Goal: Task Accomplishment & Management: Manage account settings

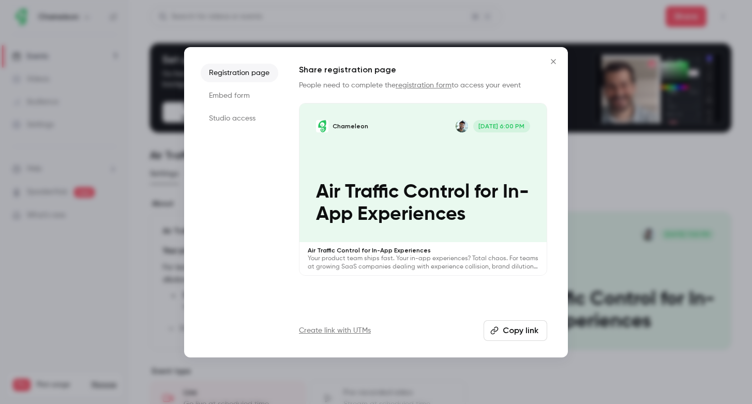
click at [385, 14] on div at bounding box center [376, 202] width 752 height 404
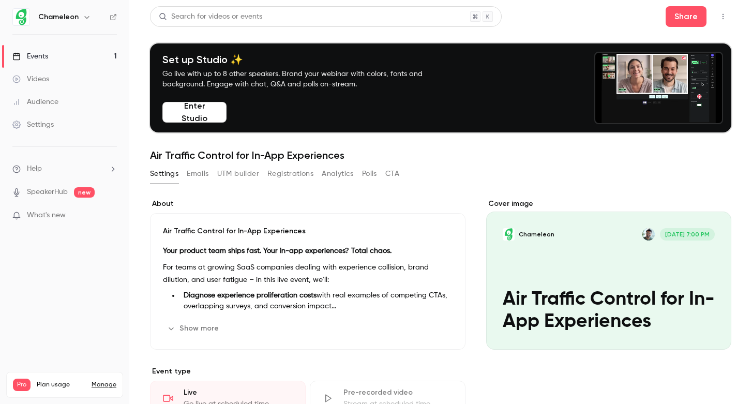
click at [79, 173] on li "Help" at bounding box center [64, 168] width 104 height 11
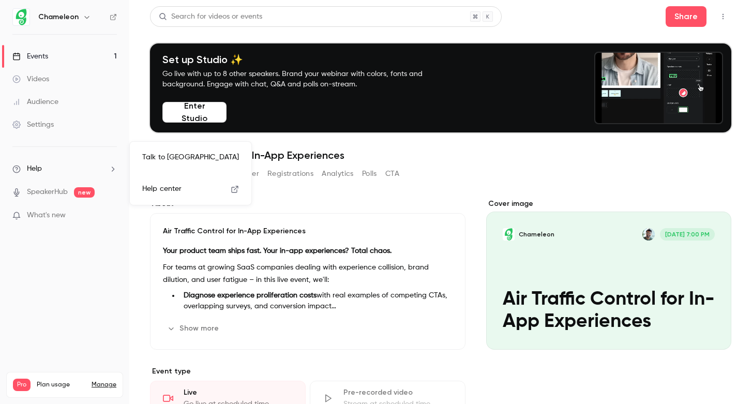
click at [79, 173] on div at bounding box center [376, 202] width 752 height 404
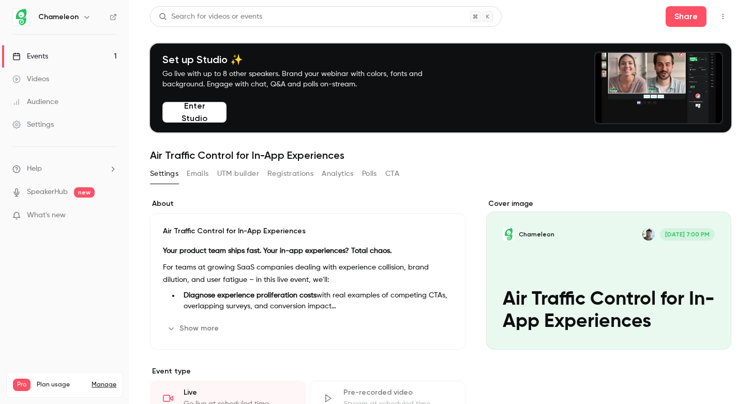
click at [52, 55] on link "Events 1" at bounding box center [64, 56] width 129 height 23
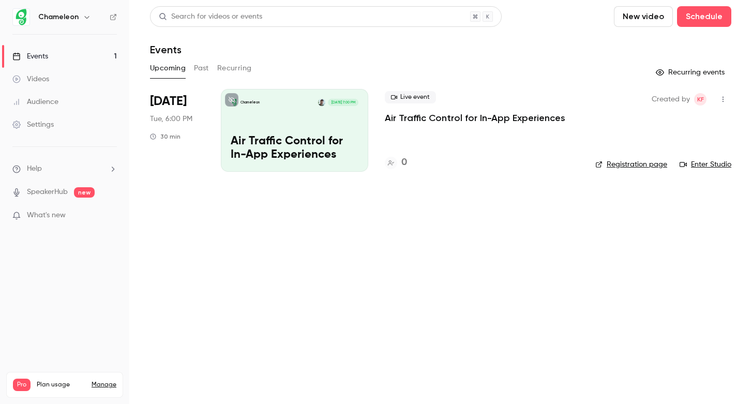
click at [625, 163] on link "Registration page" at bounding box center [631, 164] width 72 height 10
drag, startPoint x: 79, startPoint y: 221, endPoint x: 78, endPoint y: 216, distance: 5.2
click at [79, 221] on li "What's new" at bounding box center [64, 216] width 104 height 13
click at [78, 214] on p "What's new" at bounding box center [56, 215] width 88 height 11
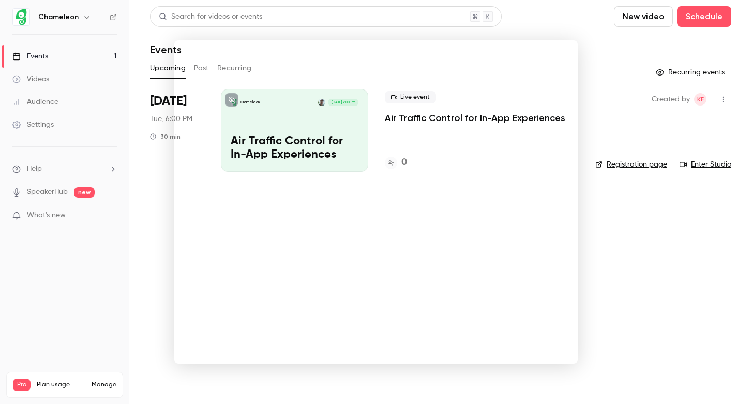
click at [600, 45] on div at bounding box center [376, 202] width 752 height 404
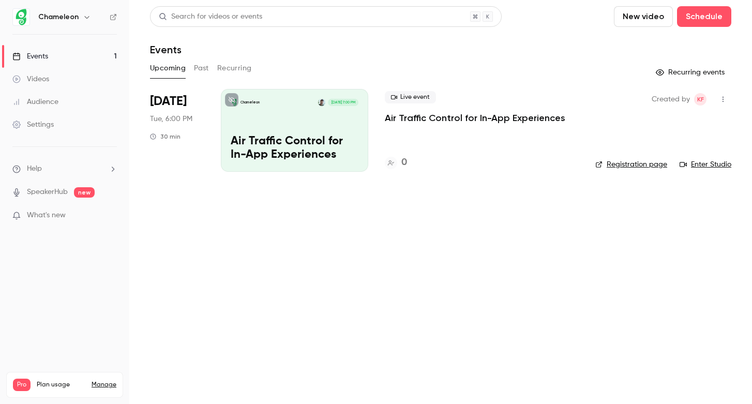
click at [720, 100] on icon "button" at bounding box center [723, 99] width 8 height 7
click at [678, 119] on li "Share" at bounding box center [675, 125] width 112 height 27
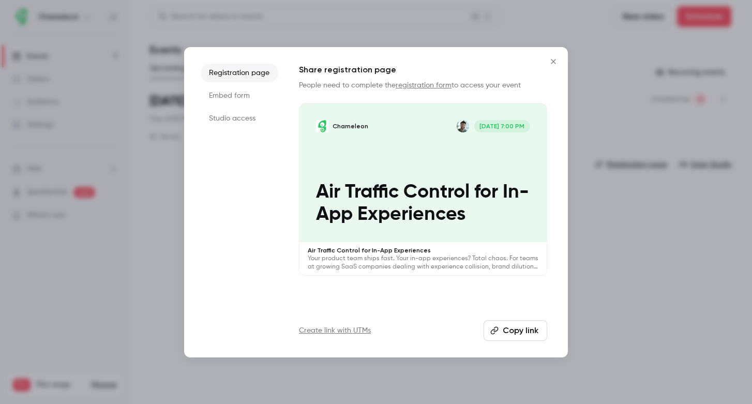
click at [230, 94] on li "Embed form" at bounding box center [240, 95] width 78 height 19
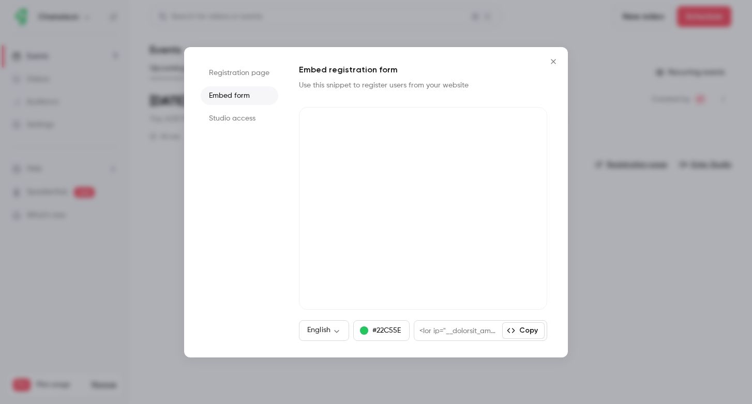
click at [522, 332] on button "Copy" at bounding box center [523, 330] width 42 height 17
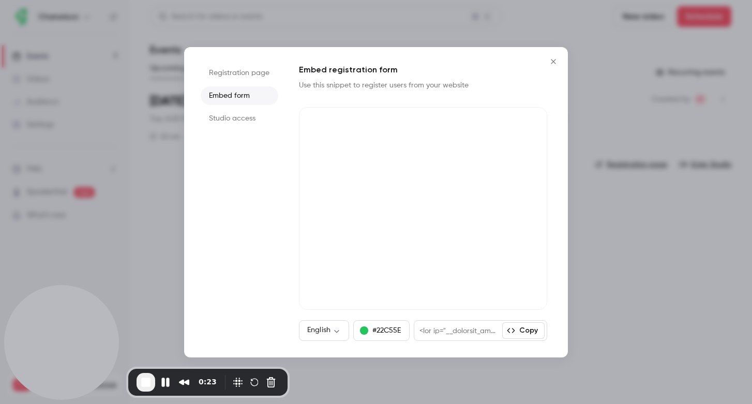
click at [530, 327] on button "Copy" at bounding box center [523, 330] width 42 height 17
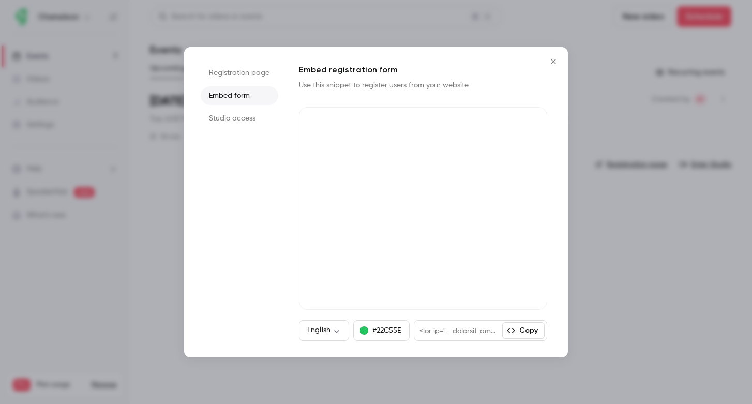
click at [554, 67] on button "Close" at bounding box center [553, 61] width 21 height 21
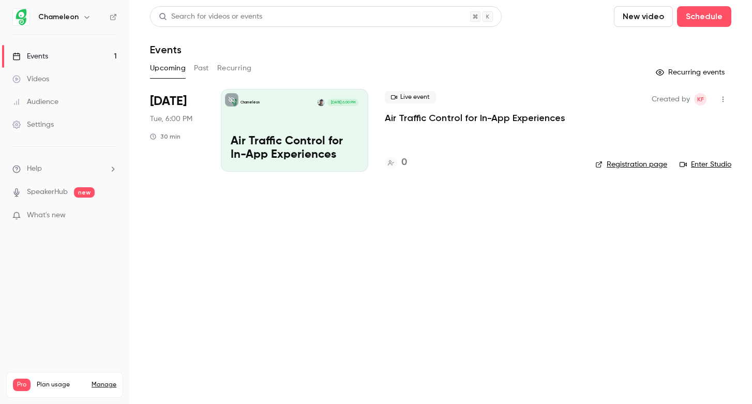
click at [49, 128] on div "Settings" at bounding box center [32, 124] width 41 height 10
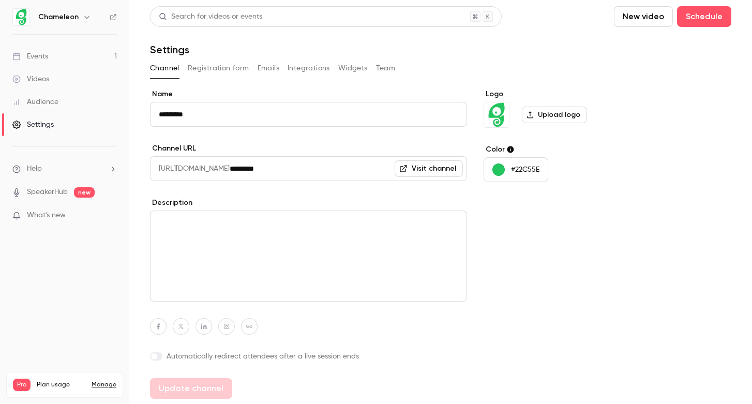
scroll to position [1, 0]
click at [40, 55] on div "Events" at bounding box center [30, 56] width 36 height 10
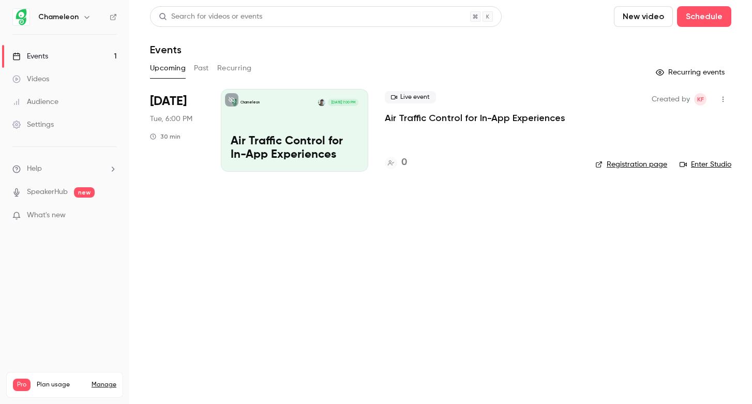
click at [45, 168] on li "Help" at bounding box center [64, 168] width 104 height 11
click at [182, 190] on link "Help center" at bounding box center [190, 188] width 113 height 27
click at [720, 98] on icon "button" at bounding box center [723, 99] width 8 height 7
click at [641, 125] on div at bounding box center [635, 126] width 17 height 8
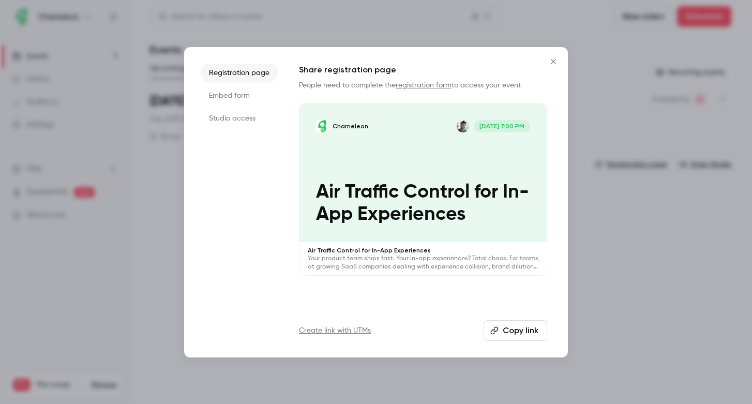
click at [249, 94] on li "Embed form" at bounding box center [240, 95] width 78 height 19
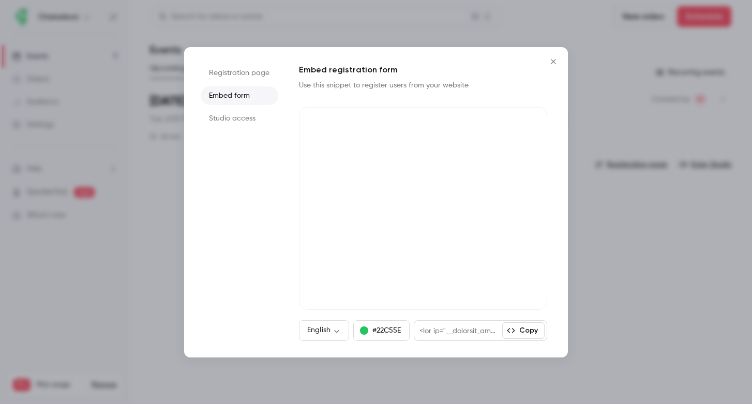
click at [519, 329] on button "Copy" at bounding box center [523, 330] width 42 height 17
click at [531, 332] on button "Copy" at bounding box center [523, 330] width 42 height 17
click at [558, 62] on icon "Close" at bounding box center [553, 61] width 12 height 8
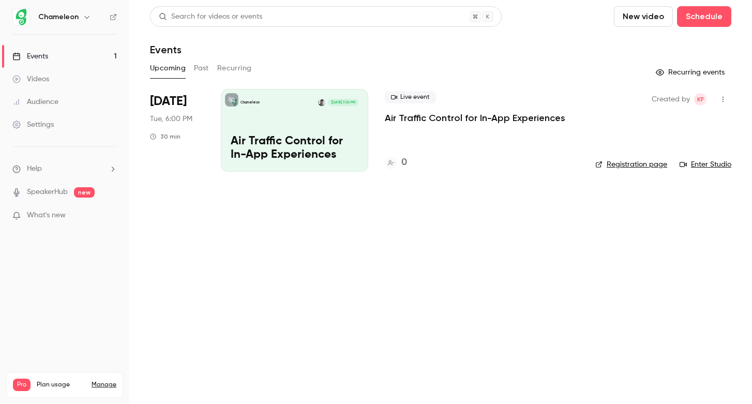
click at [510, 117] on p "Air Traffic Control for In-App Experiences" at bounding box center [475, 118] width 180 height 12
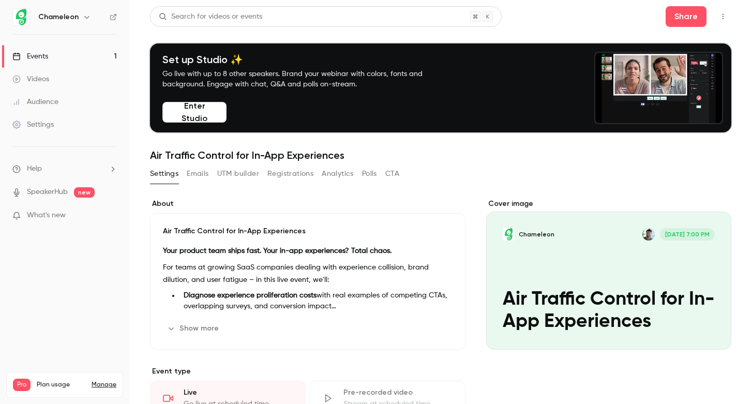
click at [49, 103] on div "Audience" at bounding box center [35, 102] width 46 height 10
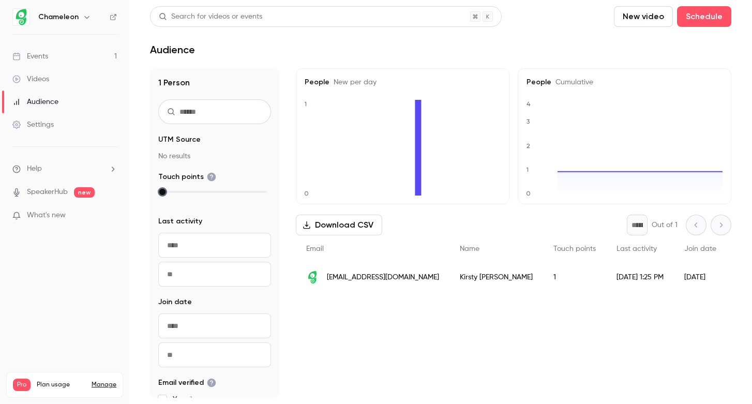
drag, startPoint x: 173, startPoint y: 192, endPoint x: 248, endPoint y: 189, distance: 75.6
click at [248, 189] on div at bounding box center [214, 191] width 104 height 7
click at [57, 79] on link "Videos" at bounding box center [64, 79] width 129 height 23
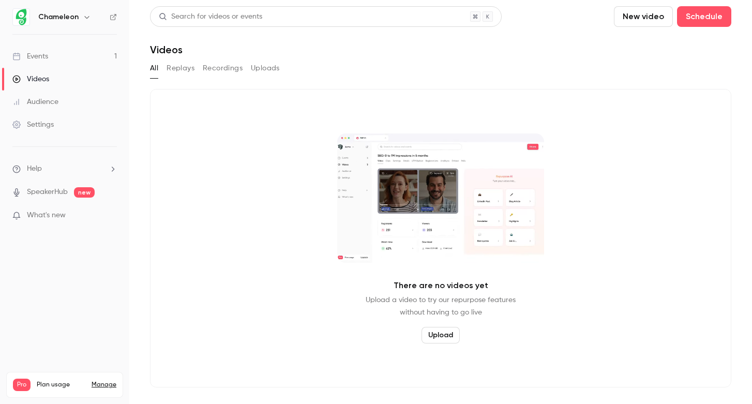
click at [44, 60] on div "Events" at bounding box center [30, 56] width 36 height 10
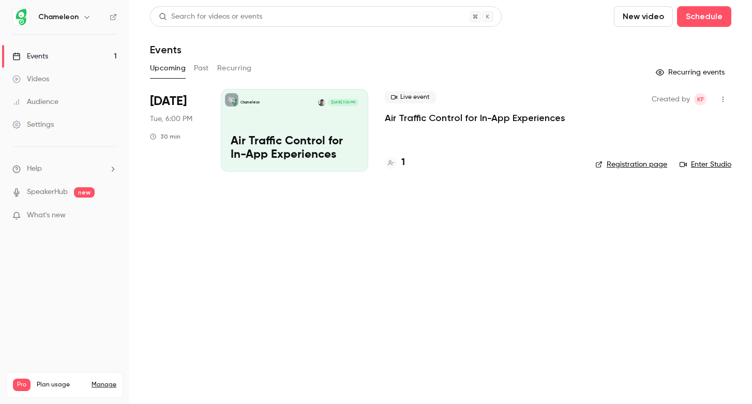
click at [484, 116] on p "Air Traffic Control for In-App Experiences" at bounding box center [475, 118] width 180 height 12
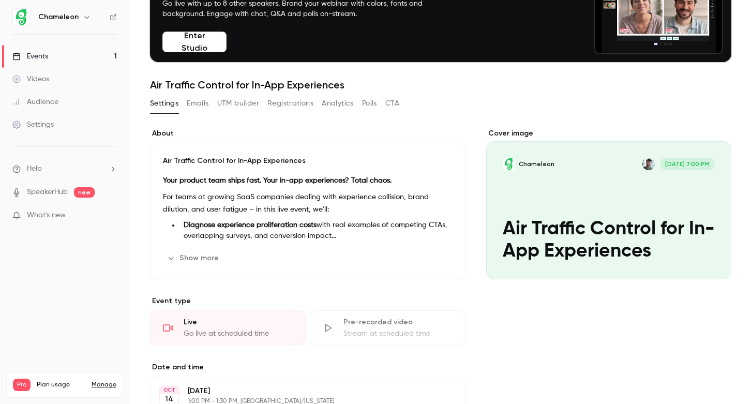
scroll to position [71, 0]
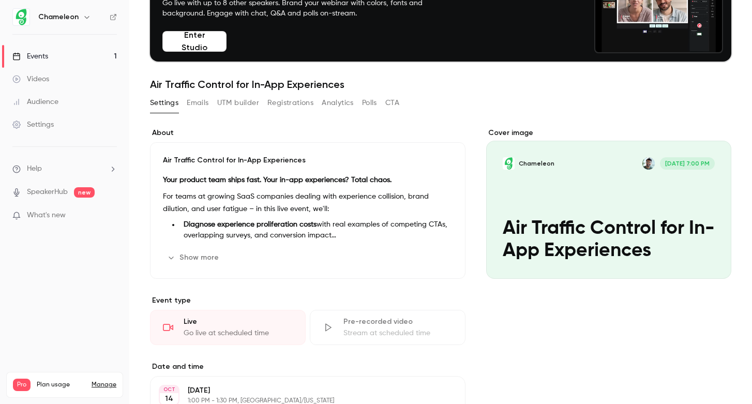
click at [199, 103] on button "Emails" at bounding box center [198, 103] width 22 height 17
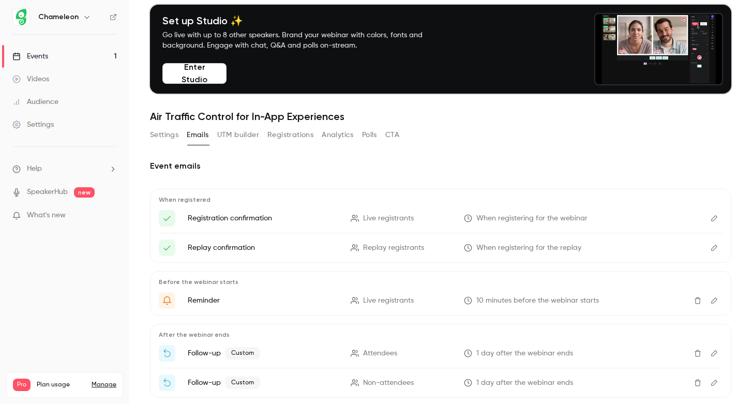
scroll to position [93, 0]
